Goal: Task Accomplishment & Management: Manage account settings

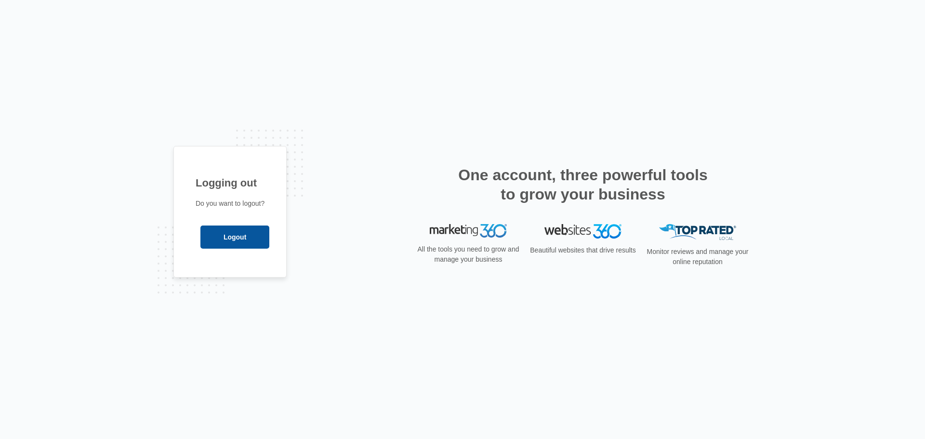
drag, startPoint x: 315, startPoint y: 151, endPoint x: 230, endPoint y: 231, distance: 116.6
click at [231, 237] on input "Logout" at bounding box center [234, 237] width 69 height 23
click at [229, 231] on input "Logout" at bounding box center [234, 237] width 69 height 23
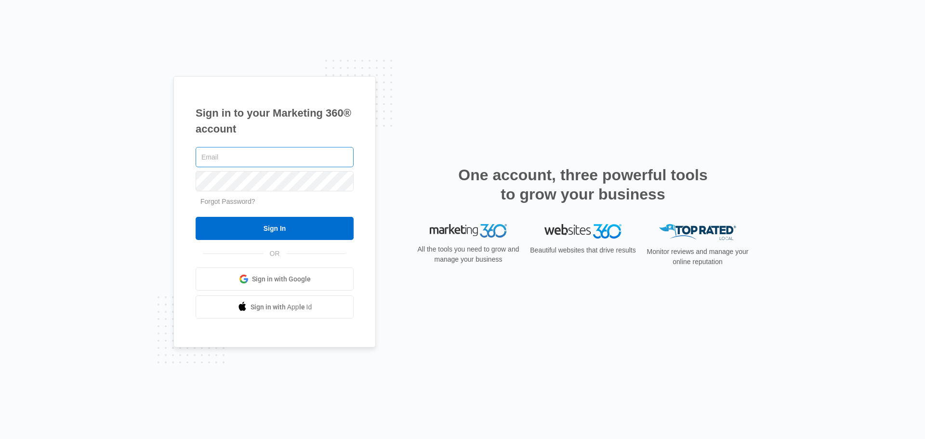
click at [264, 159] on input "text" at bounding box center [275, 157] width 158 height 20
click at [588, 224] on div "One account, three powerful tools to grow your business" at bounding box center [582, 194] width 337 height 59
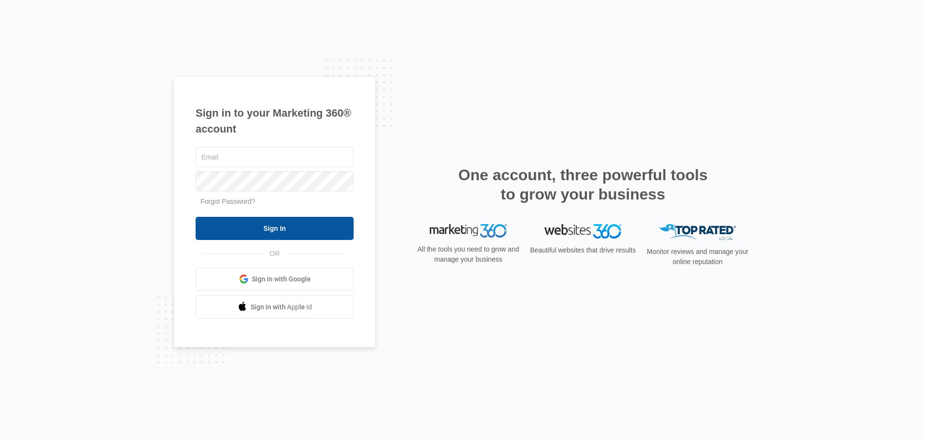
drag, startPoint x: 588, startPoint y: 224, endPoint x: 348, endPoint y: 220, distance: 240.5
click at [572, 227] on div "One account, three powerful tools to grow your business All the tools you need …" at bounding box center [582, 219] width 337 height 108
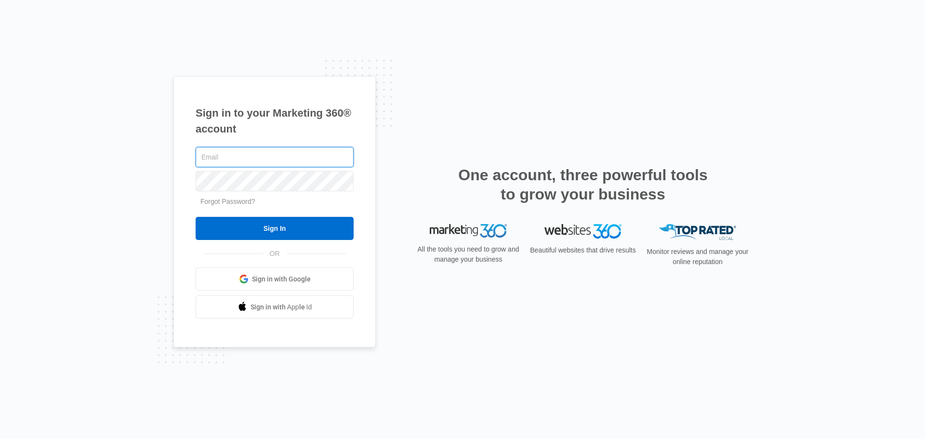
click at [217, 147] on input "text" at bounding box center [275, 157] width 158 height 20
type input "[EMAIL_ADDRESS][DOMAIN_NAME]"
